Goal: Task Accomplishment & Management: Use online tool/utility

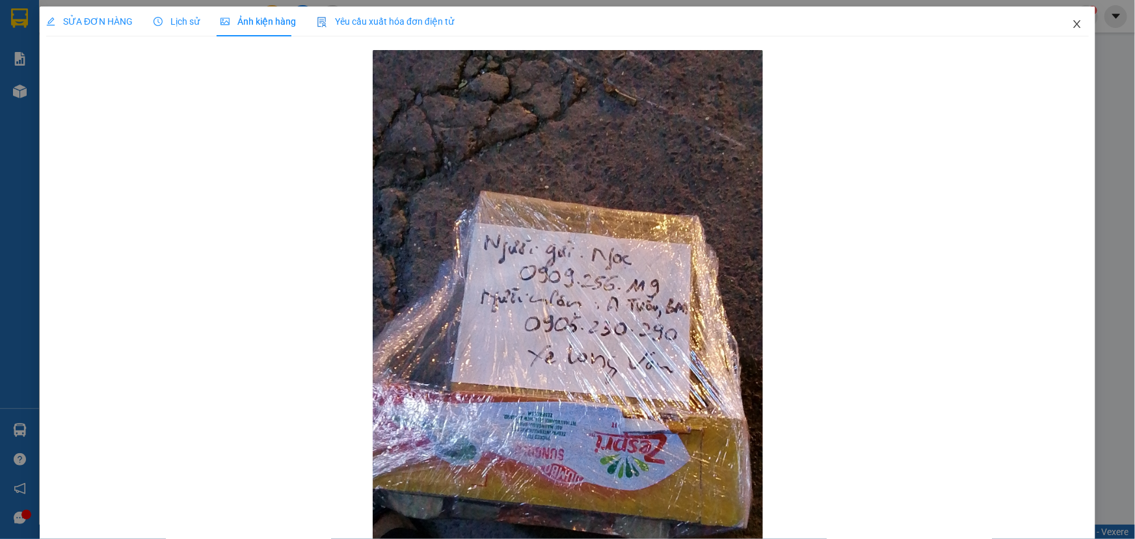
click at [1071, 21] on icon "close" at bounding box center [1076, 24] width 10 height 10
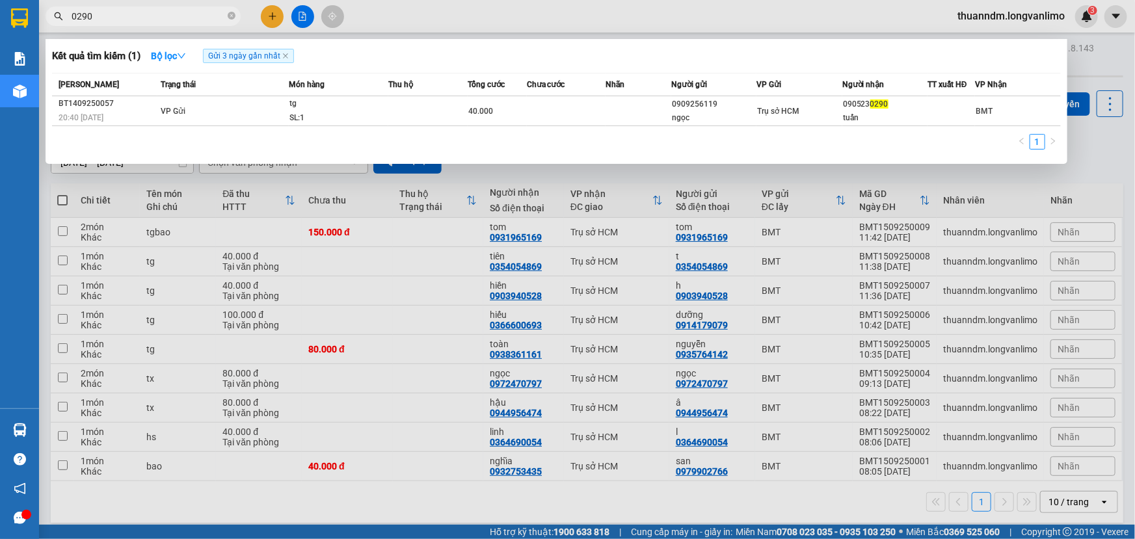
click at [226, 16] on span "0290" at bounding box center [143, 17] width 195 height 20
click at [227, 16] on span "0290" at bounding box center [143, 17] width 195 height 20
click at [231, 16] on icon "close-circle" at bounding box center [232, 16] width 8 height 8
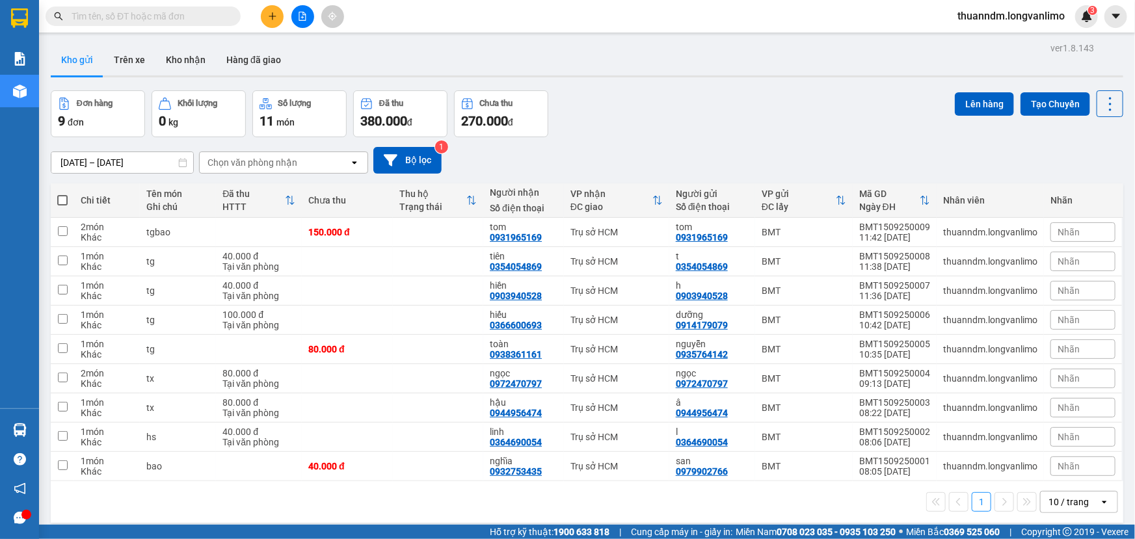
click at [146, 16] on input "text" at bounding box center [148, 16] width 153 height 14
click at [92, 161] on input "[DATE] – [DATE]" at bounding box center [122, 162] width 142 height 21
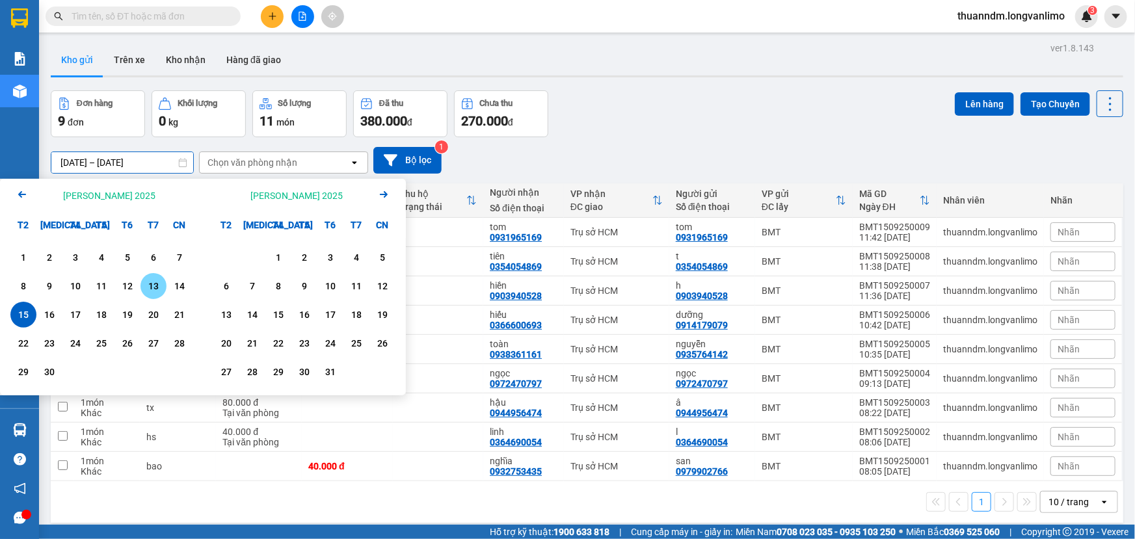
click at [146, 283] on div "13" at bounding box center [153, 286] width 18 height 16
click at [161, 285] on div "13" at bounding box center [153, 286] width 18 height 16
type input "[DATE] – [DATE]"
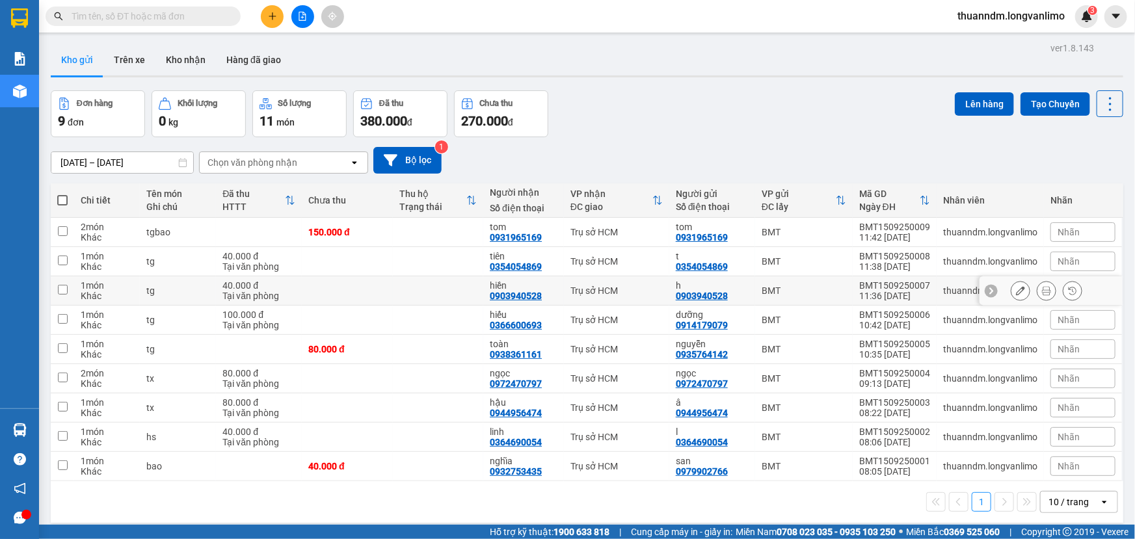
click at [161, 285] on div "tg" at bounding box center [177, 290] width 63 height 10
checkbox input "false"
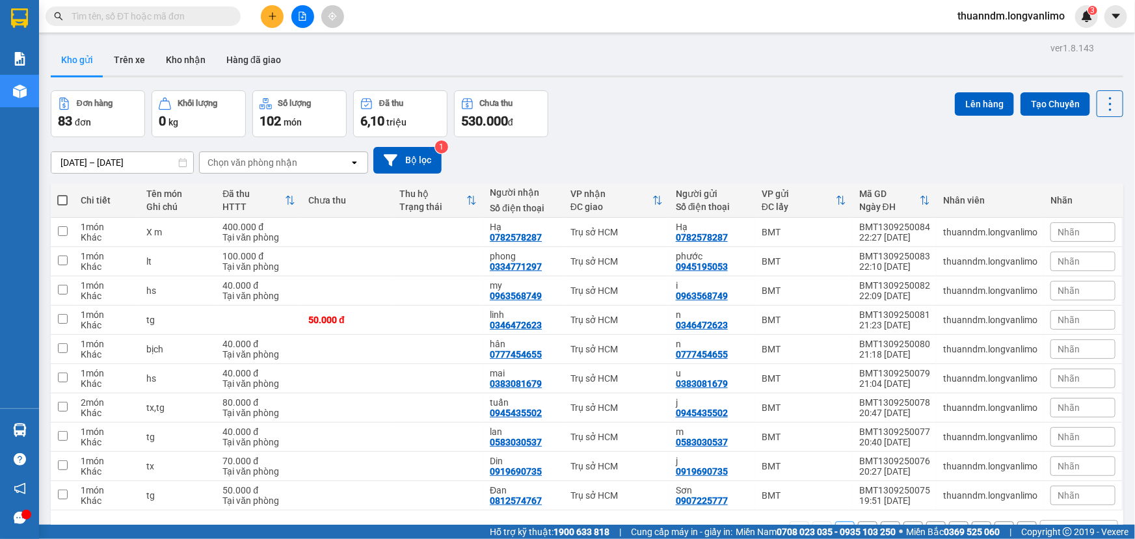
click at [640, 112] on div "Đơn hàng 83 đơn [PERSON_NAME] 0 kg Số [PERSON_NAME] 102 món Đã thu 6,10 [PERSON…" at bounding box center [587, 113] width 1072 height 47
click at [170, 16] on input "text" at bounding box center [148, 16] width 153 height 14
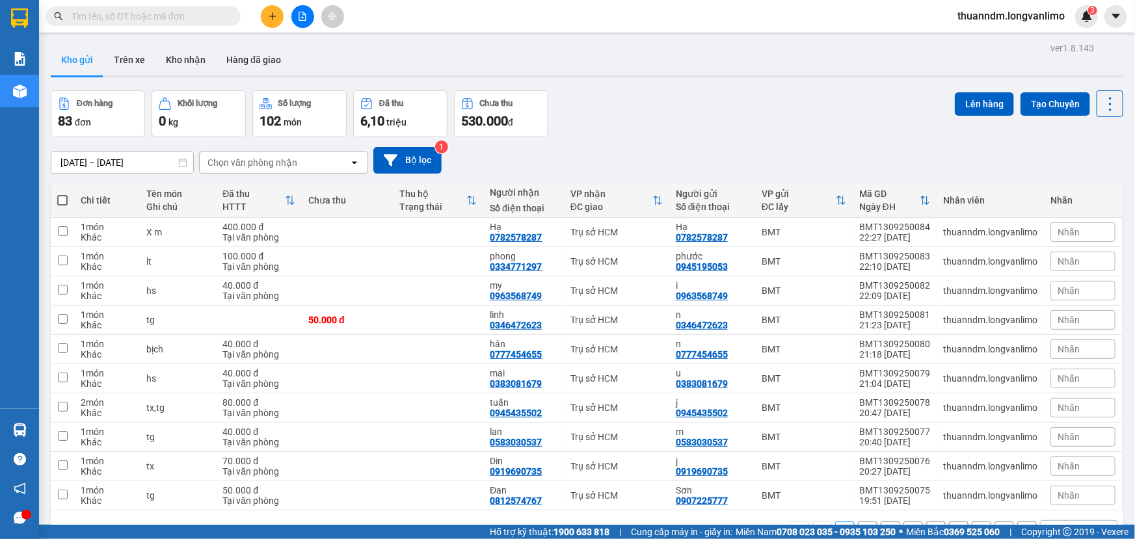
click at [170, 16] on input "text" at bounding box center [148, 16] width 153 height 14
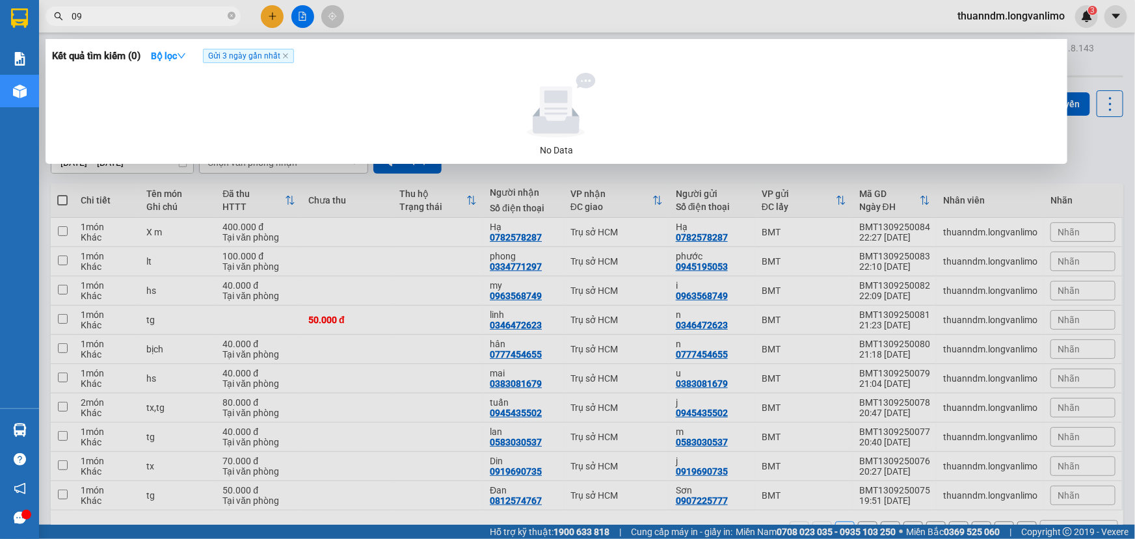
type input "0"
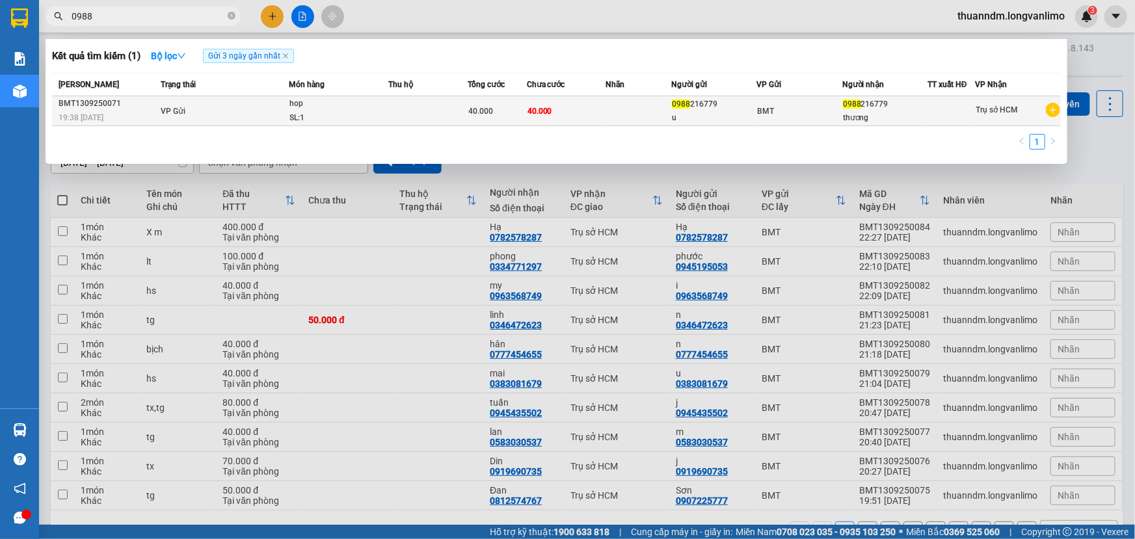
type input "0988"
click at [390, 114] on td at bounding box center [427, 111] width 79 height 30
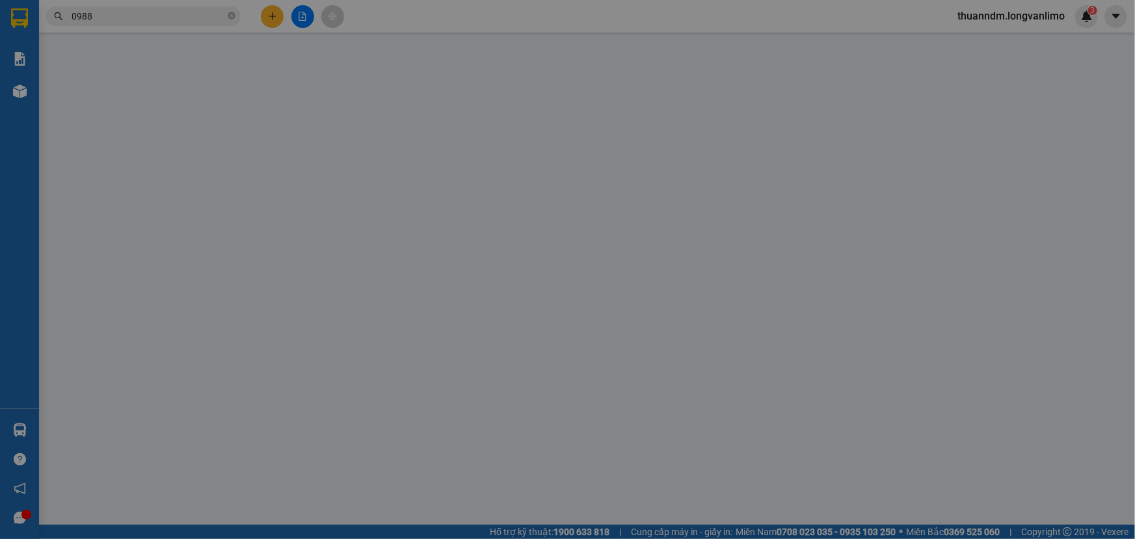
type input "0988216779"
type input "40.000"
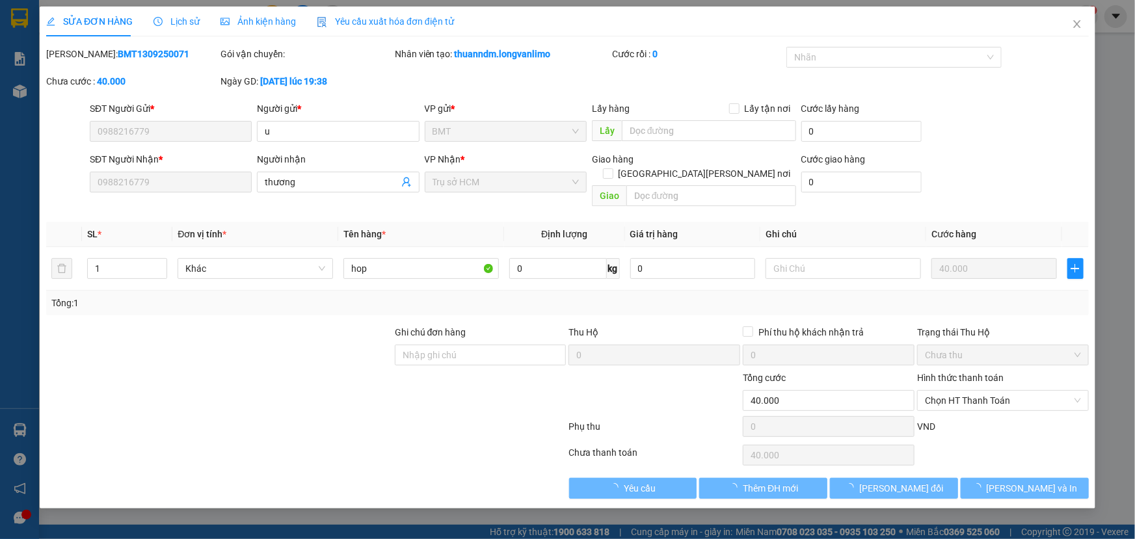
click at [267, 27] on div "Ảnh kiện hàng" at bounding box center [257, 21] width 75 height 14
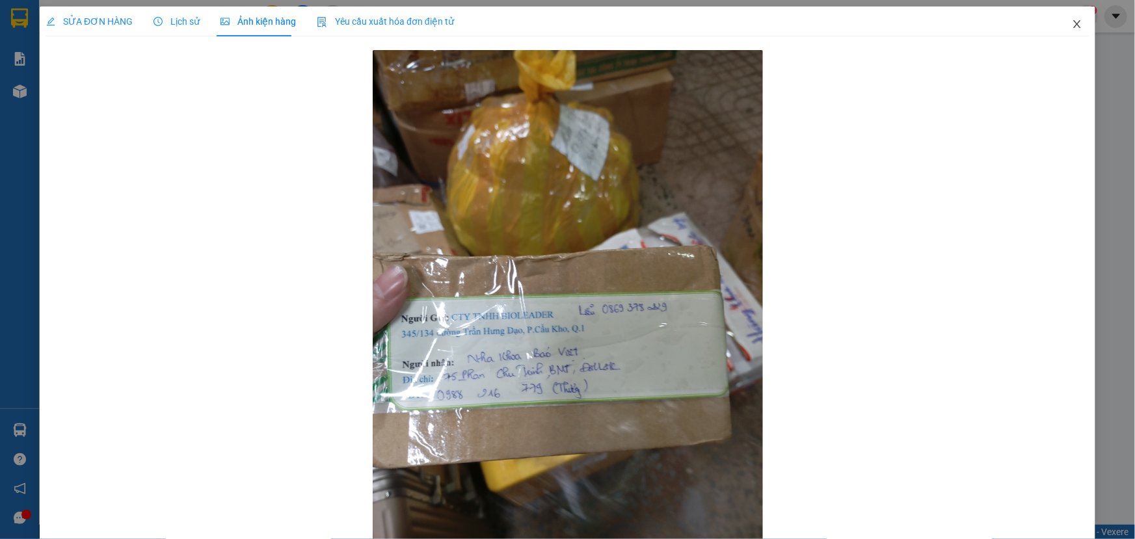
click at [1071, 24] on icon "close" at bounding box center [1076, 24] width 10 height 10
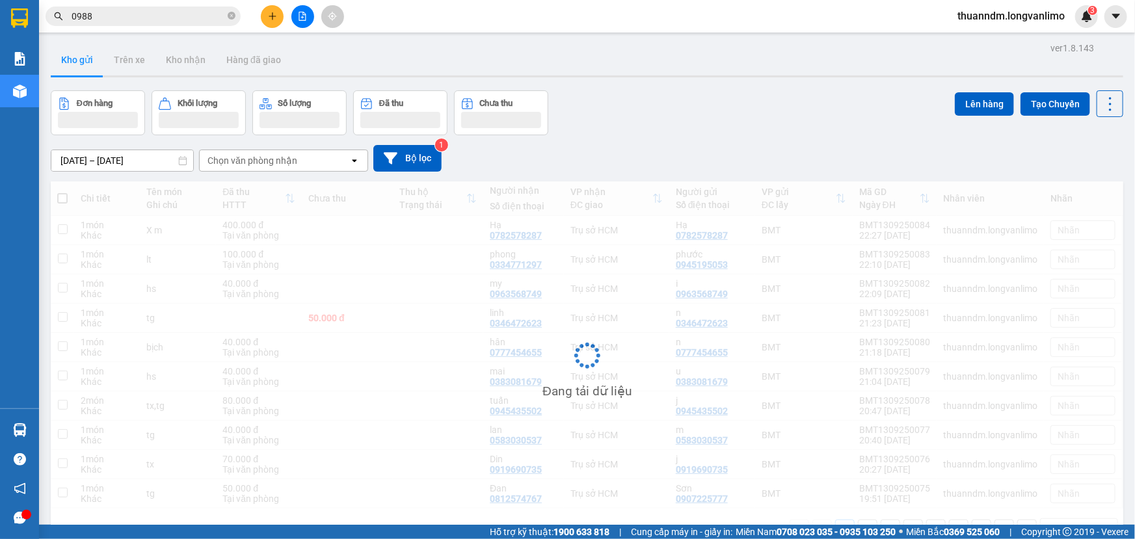
click at [166, 14] on input "0988" at bounding box center [148, 16] width 153 height 14
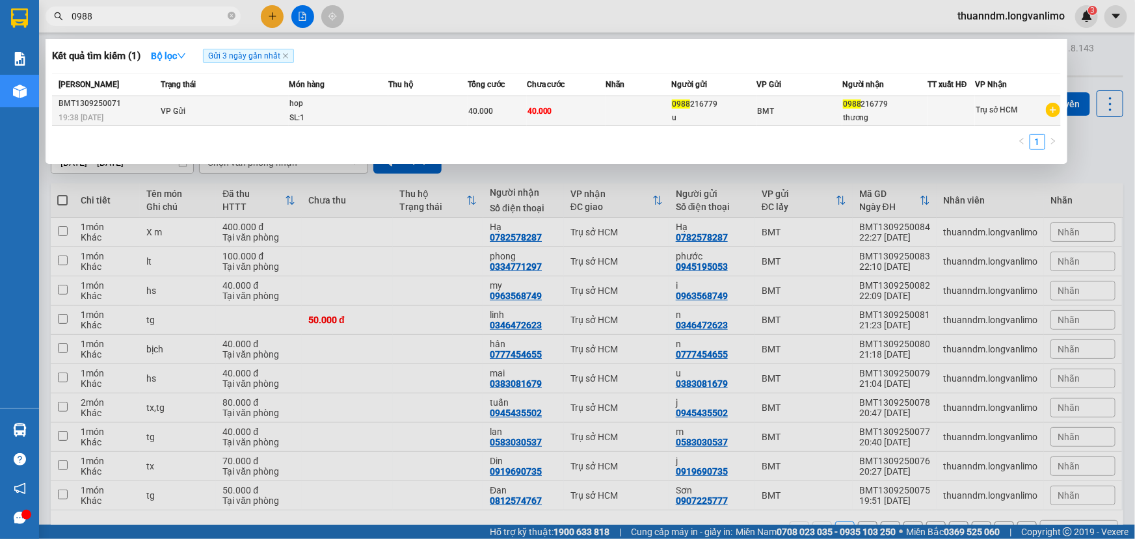
click at [489, 107] on span "40.000" at bounding box center [480, 111] width 25 height 9
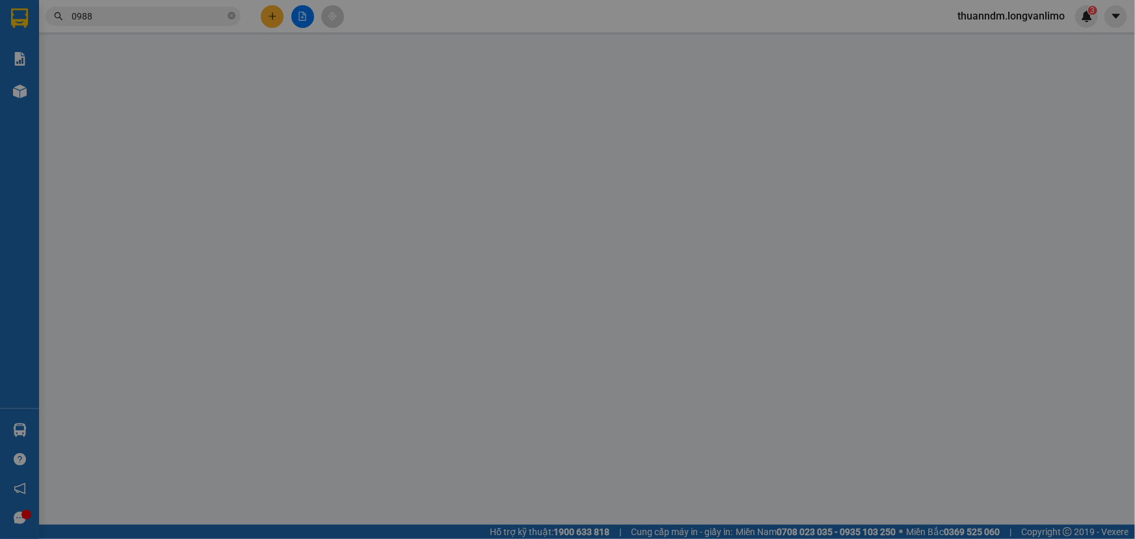
type input "0988216779"
type input "40.000"
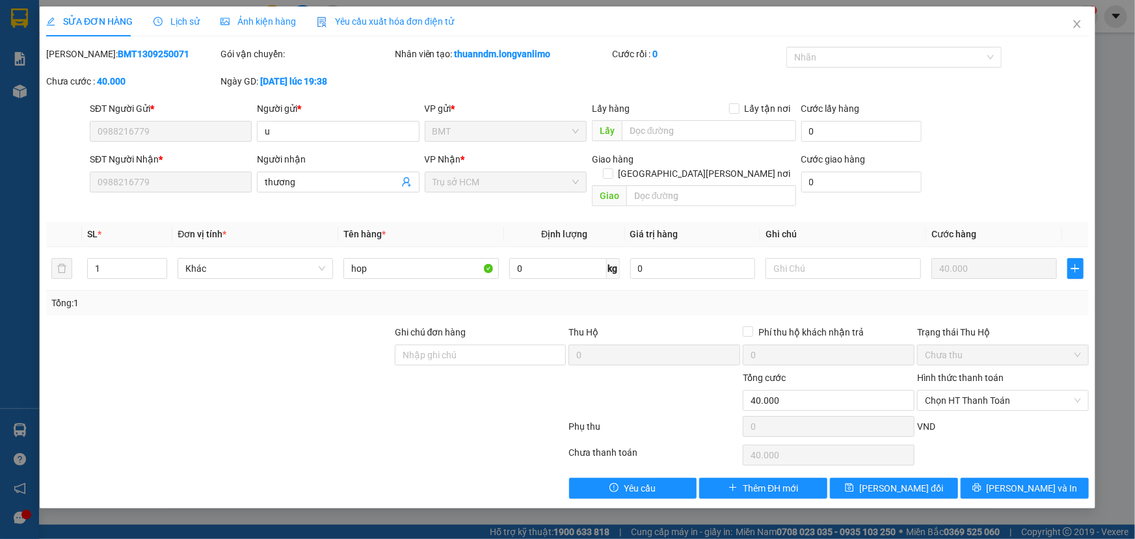
click at [247, 28] on div "Ảnh kiện hàng" at bounding box center [257, 21] width 75 height 14
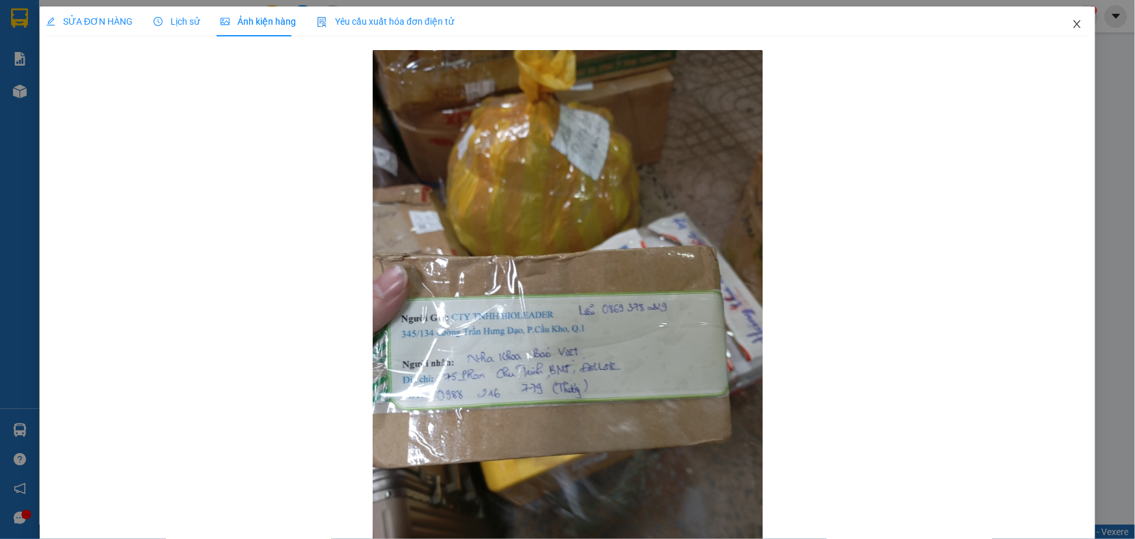
click at [1071, 21] on icon "close" at bounding box center [1076, 24] width 10 height 10
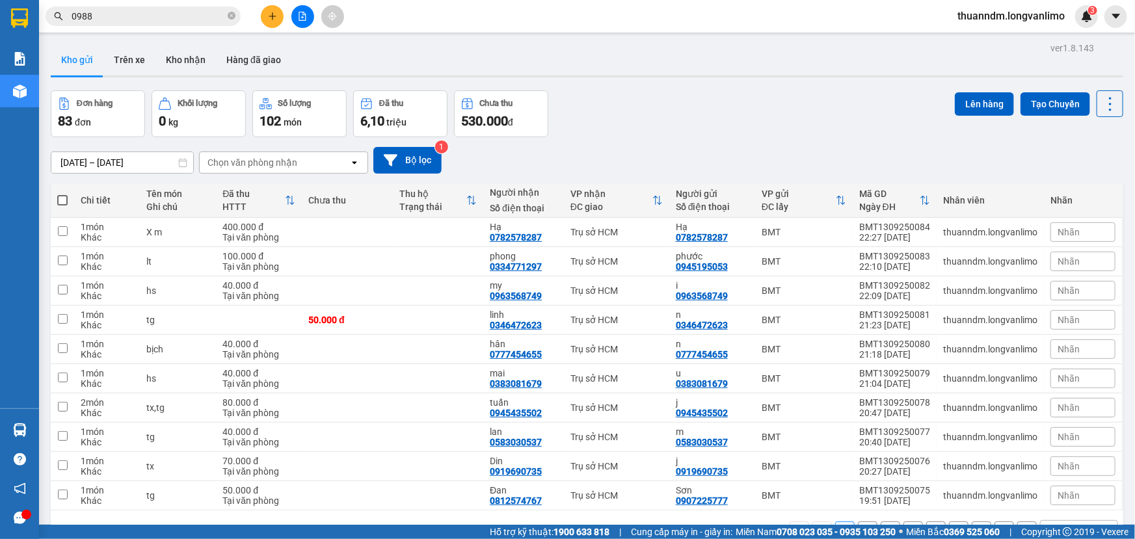
click at [161, 166] on input "13/09/2025 – 13/09/2025" at bounding box center [122, 162] width 142 height 21
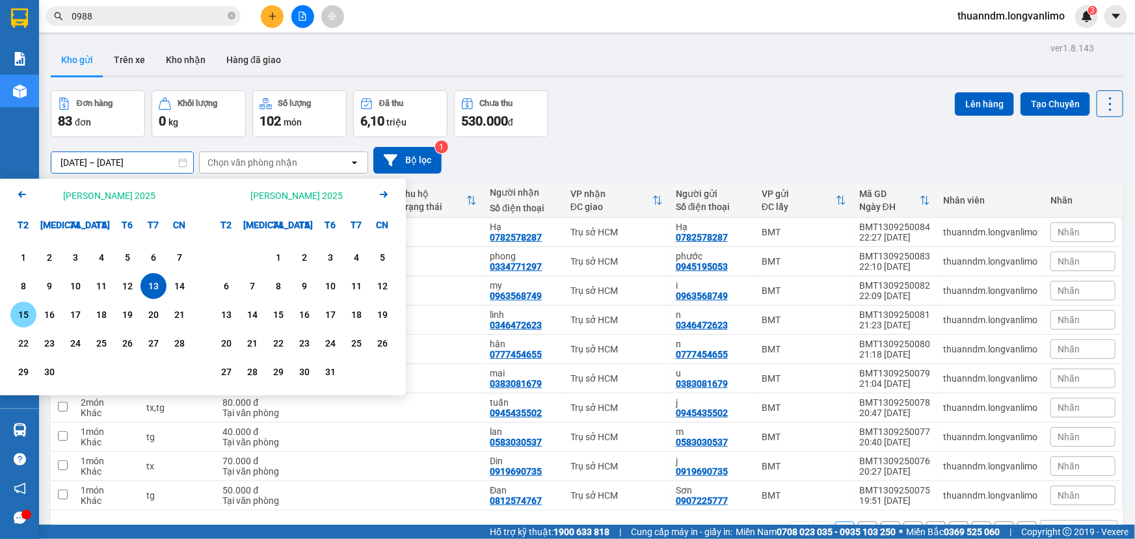
click at [29, 314] on div "15" at bounding box center [23, 315] width 18 height 16
type input "[DATE] – [DATE]"
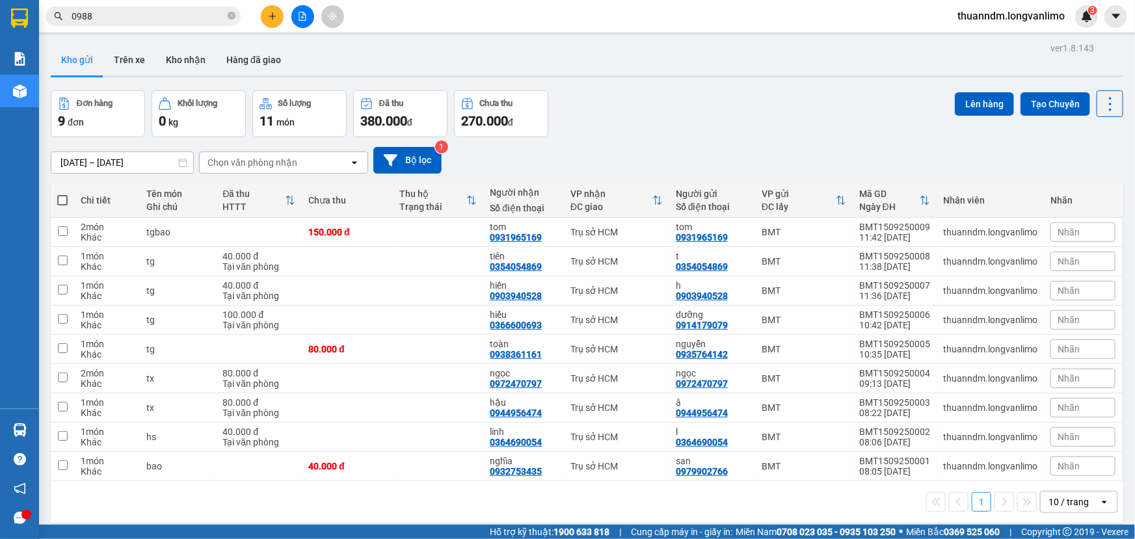
click at [670, 137] on div "Đơn hàng 9 đơn Khối lượng 0 kg Số lượng 11 món Đã thu 380.000 đ Chưa thu 270.00…" at bounding box center [587, 113] width 1072 height 47
click at [1042, 229] on icon at bounding box center [1046, 232] width 9 height 9
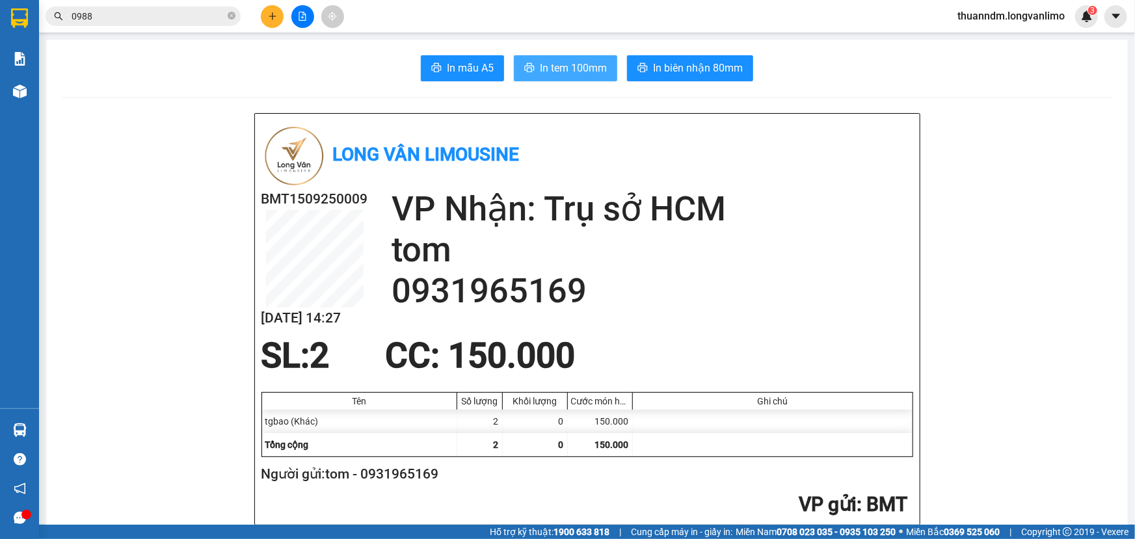
click at [585, 73] on span "In tem 100mm" at bounding box center [573, 68] width 67 height 16
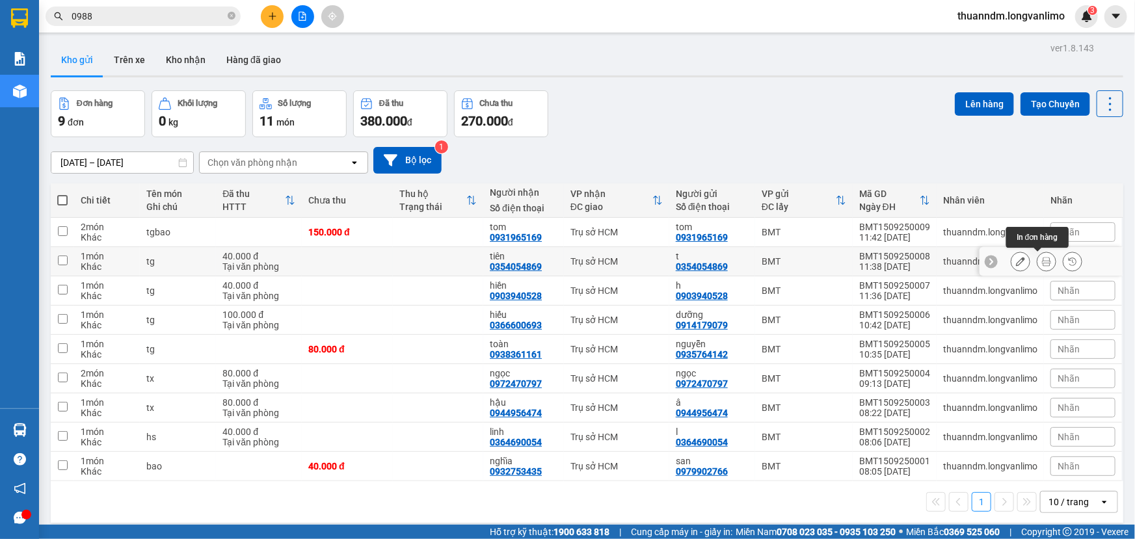
click at [1042, 261] on icon at bounding box center [1046, 261] width 9 height 9
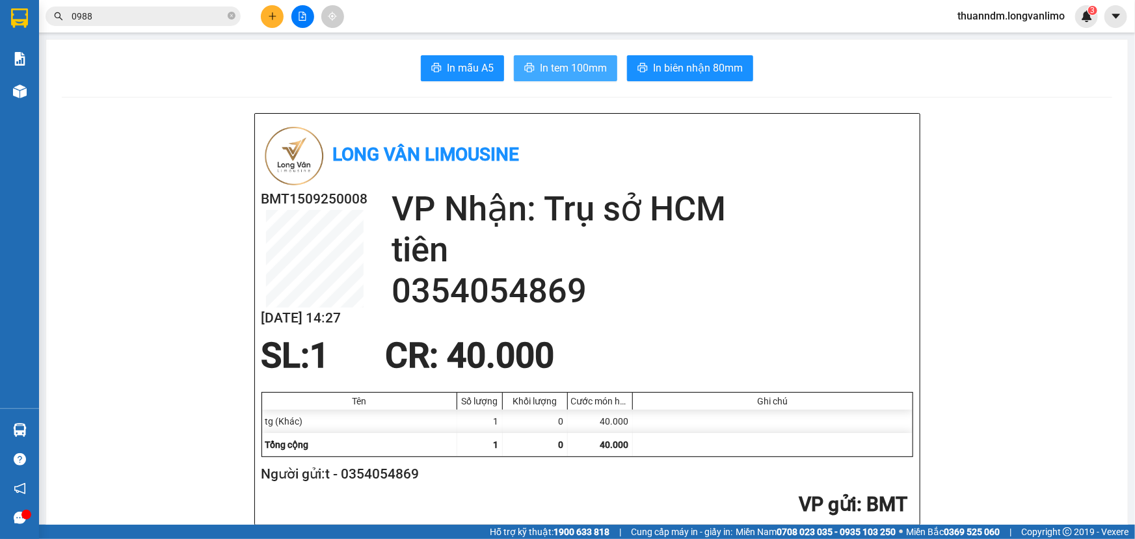
click at [577, 76] on span "In tem 100mm" at bounding box center [573, 68] width 67 height 16
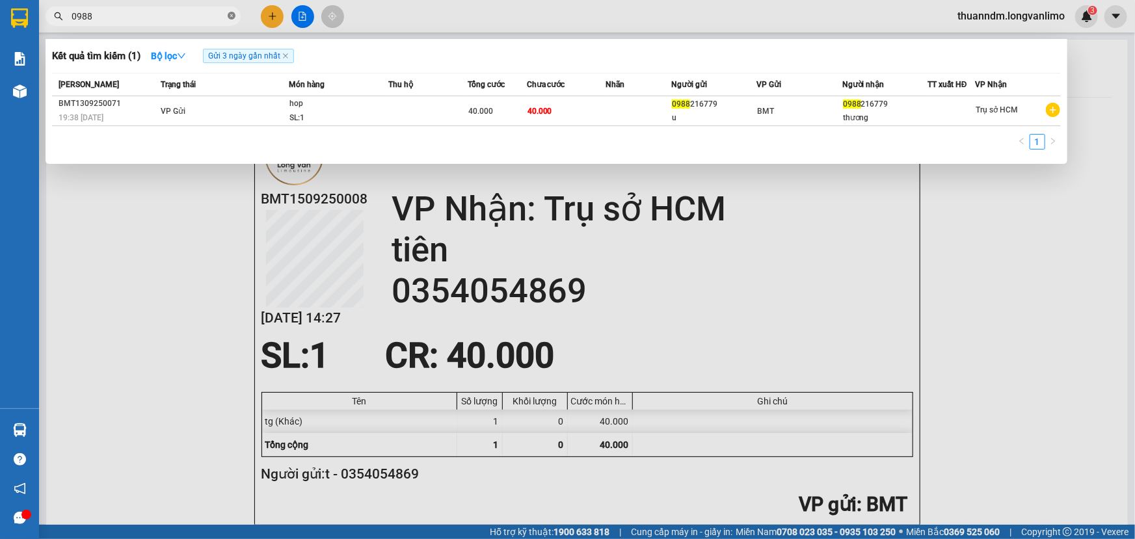
click at [230, 17] on icon "close-circle" at bounding box center [232, 16] width 8 height 8
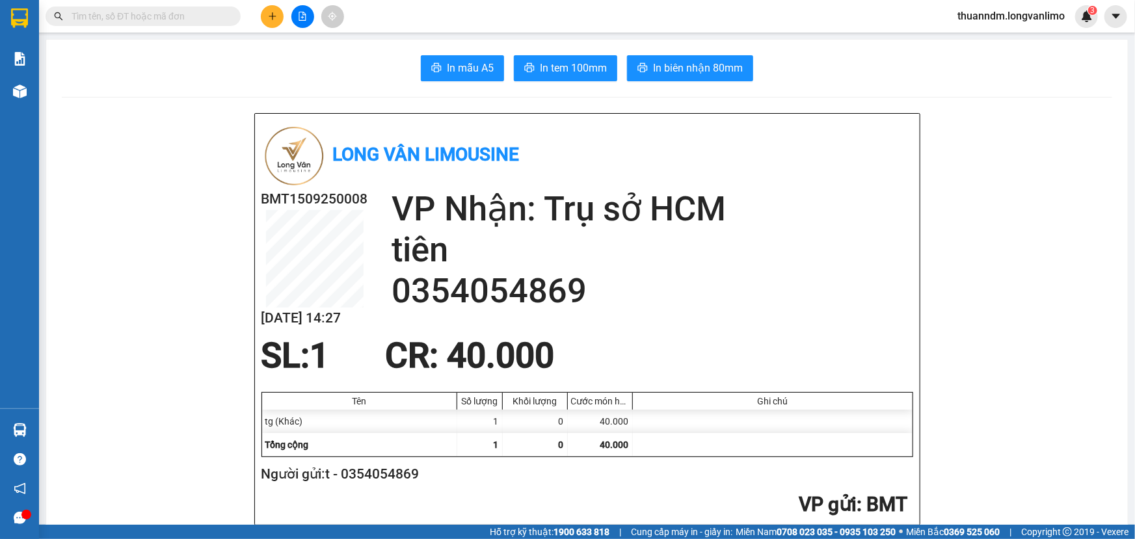
click at [200, 16] on input "text" at bounding box center [148, 16] width 153 height 14
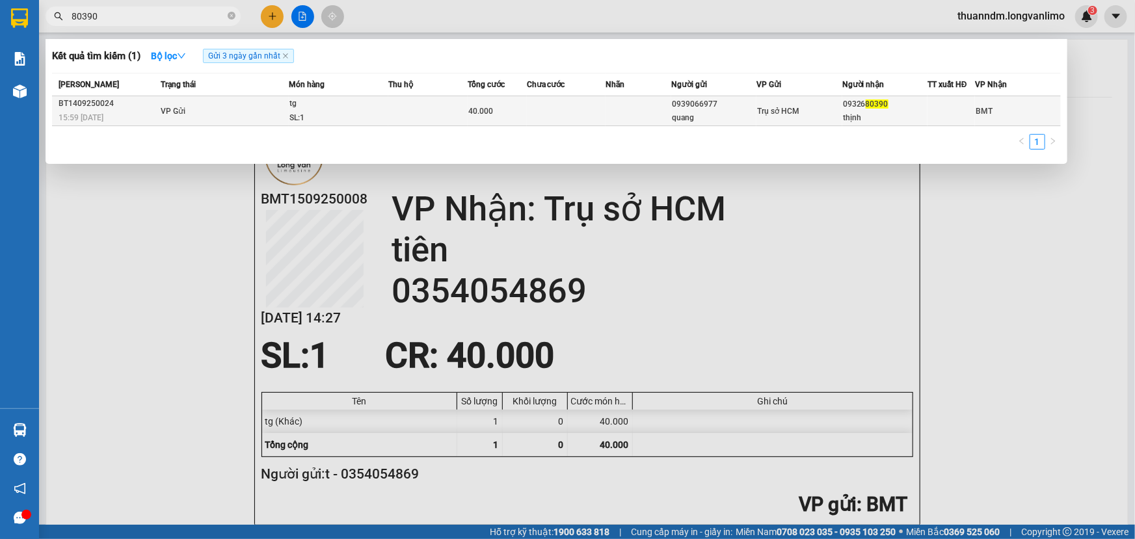
type input "80390"
click at [283, 115] on td "VP Gửi" at bounding box center [222, 111] width 131 height 30
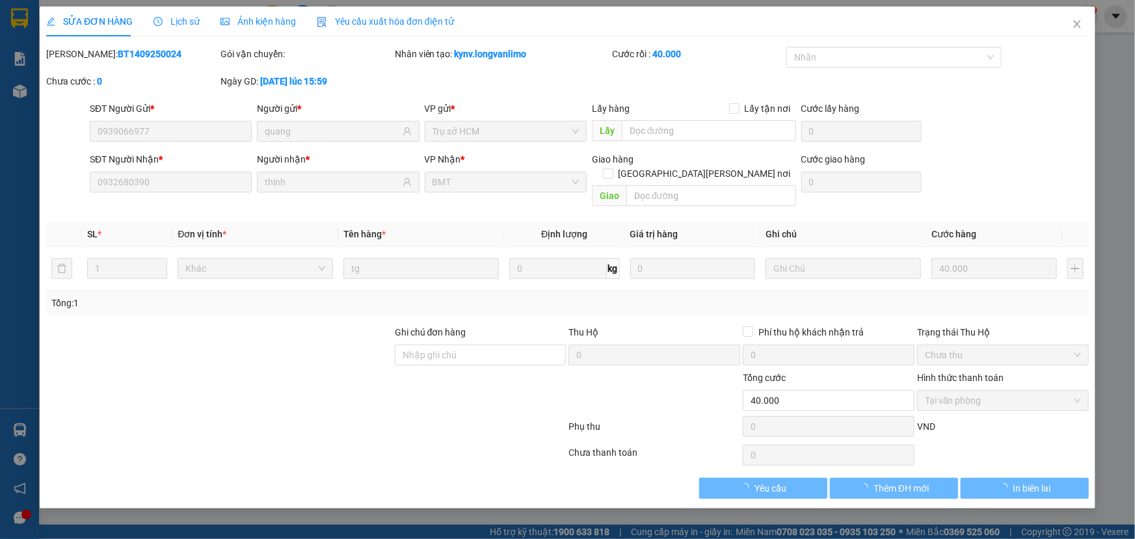
click at [274, 23] on span "Ảnh kiện hàng" at bounding box center [257, 21] width 75 height 10
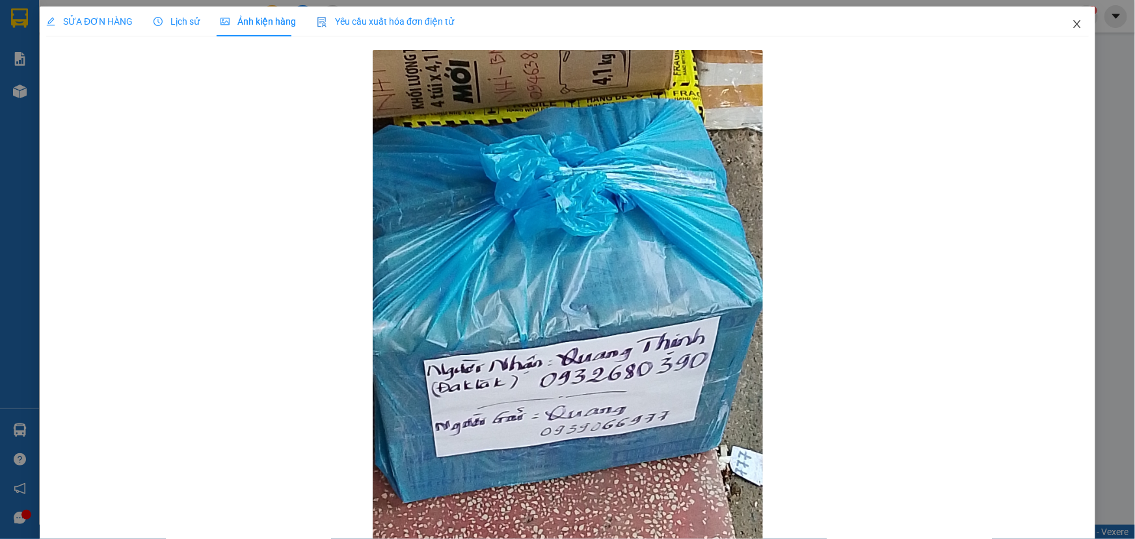
click at [1073, 26] on icon "close" at bounding box center [1076, 24] width 7 height 8
